Goal: Task Accomplishment & Management: Use online tool/utility

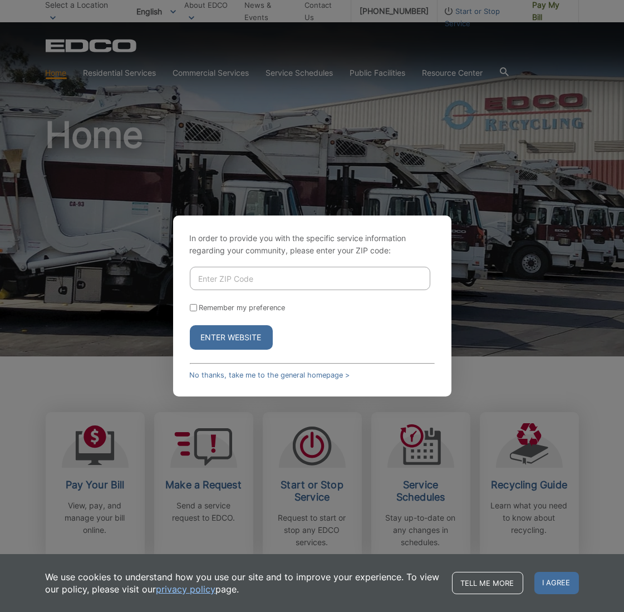
click at [232, 282] on input "Enter ZIP Code" at bounding box center [310, 278] width 240 height 23
type input "91941"
click at [190, 325] on button "Enter Website" at bounding box center [231, 337] width 83 height 24
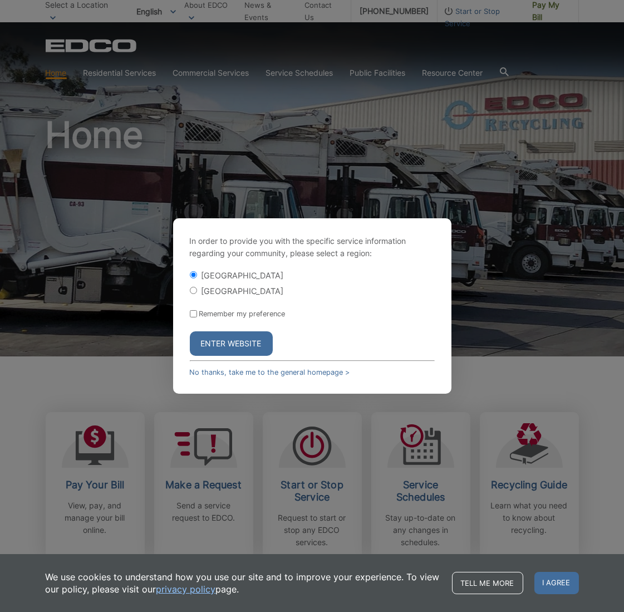
click at [231, 341] on button "Enter Website" at bounding box center [231, 343] width 83 height 24
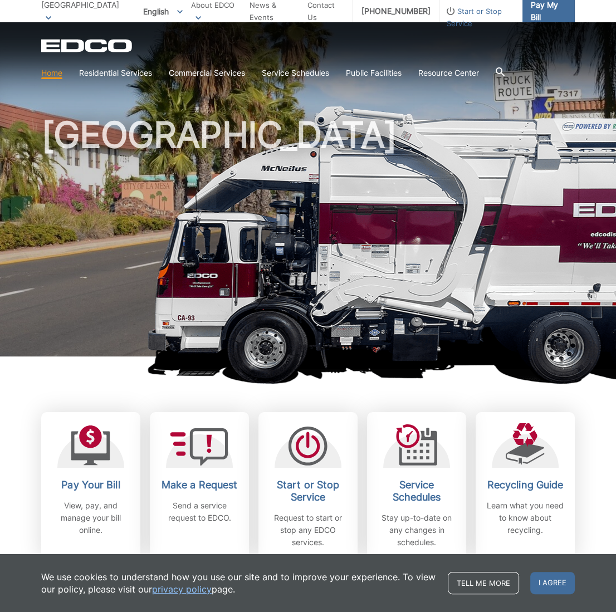
click at [545, 8] on span "Pay My Bill" at bounding box center [548, 11] width 35 height 24
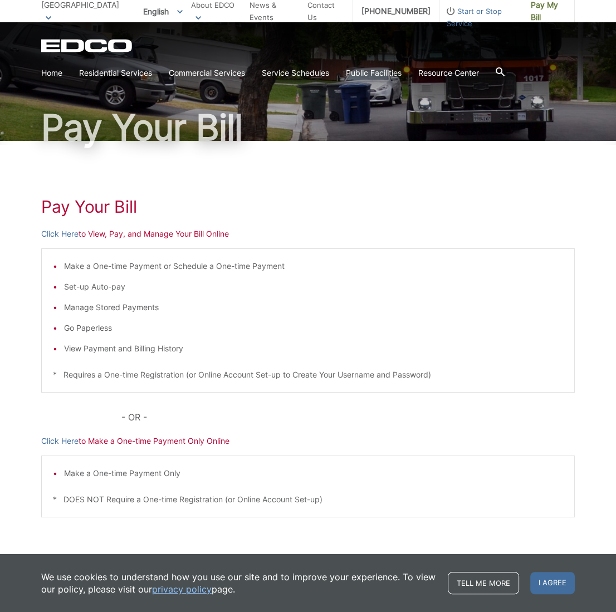
scroll to position [87, 0]
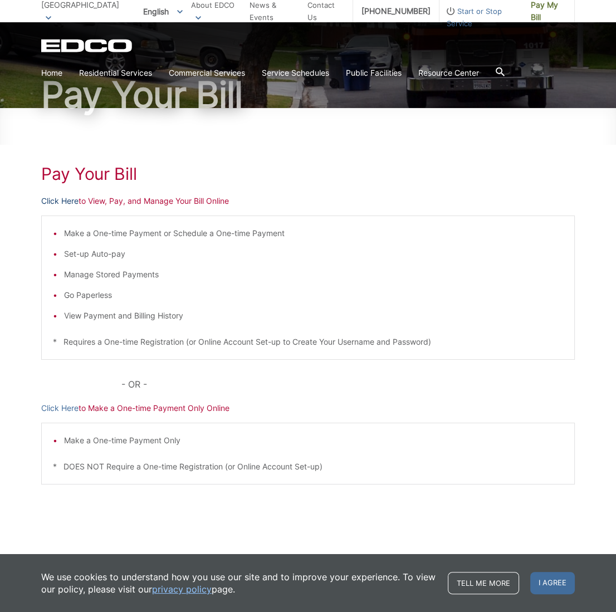
click at [76, 198] on link "Click Here" at bounding box center [59, 201] width 37 height 12
